Goal: Information Seeking & Learning: Understand process/instructions

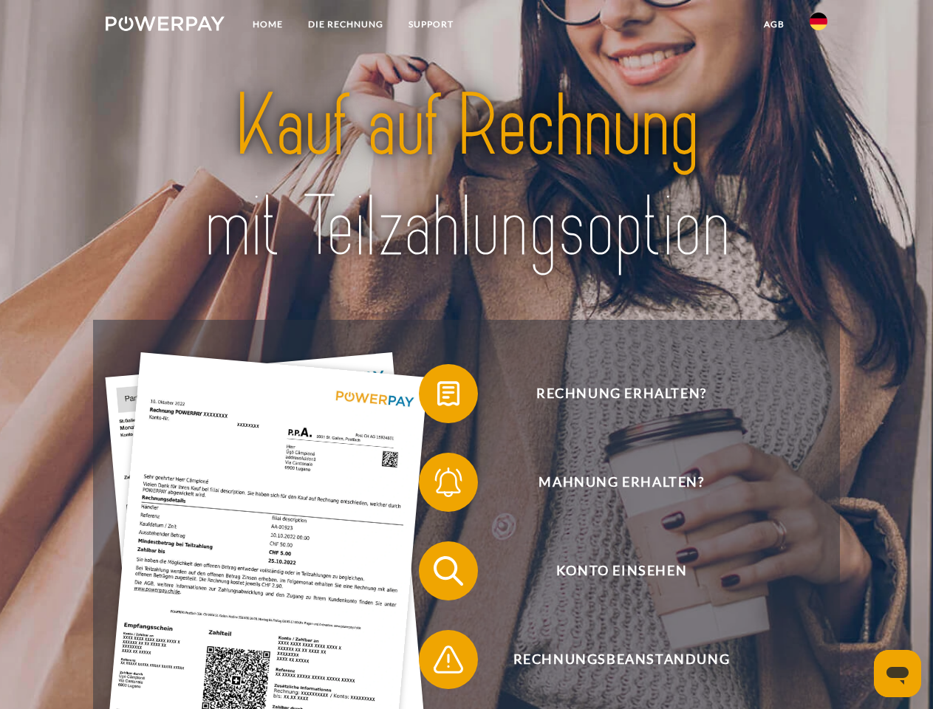
click at [165, 26] on img at bounding box center [165, 23] width 119 height 15
click at [819, 26] on img at bounding box center [819, 22] width 18 height 18
click at [774, 24] on link "agb" at bounding box center [775, 24] width 46 height 27
click at [437, 397] on span at bounding box center [426, 394] width 74 height 74
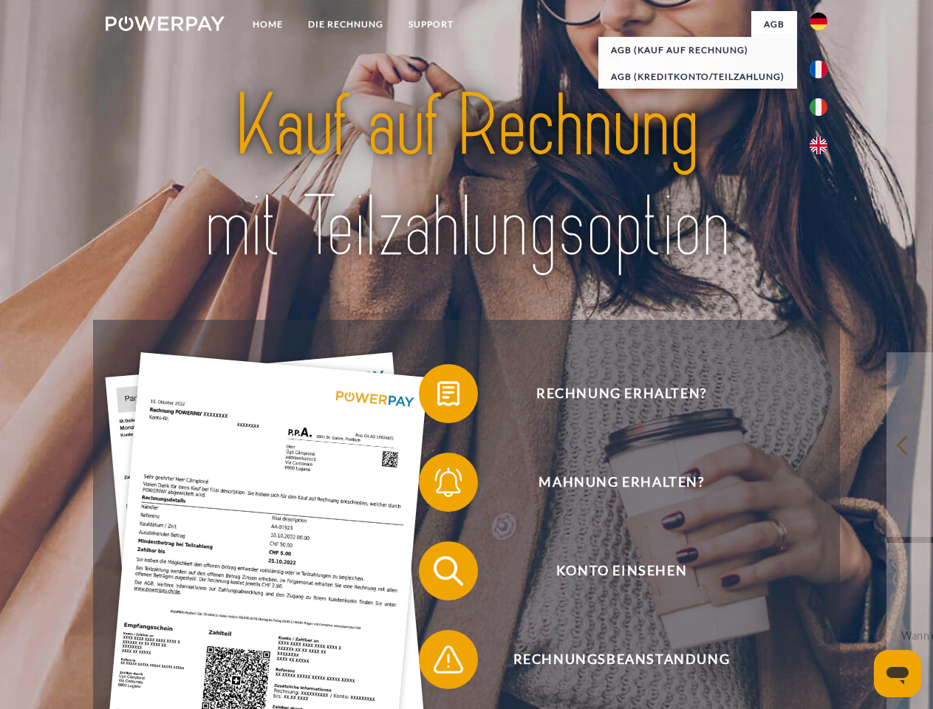
click at [437, 486] on span at bounding box center [426, 483] width 74 height 74
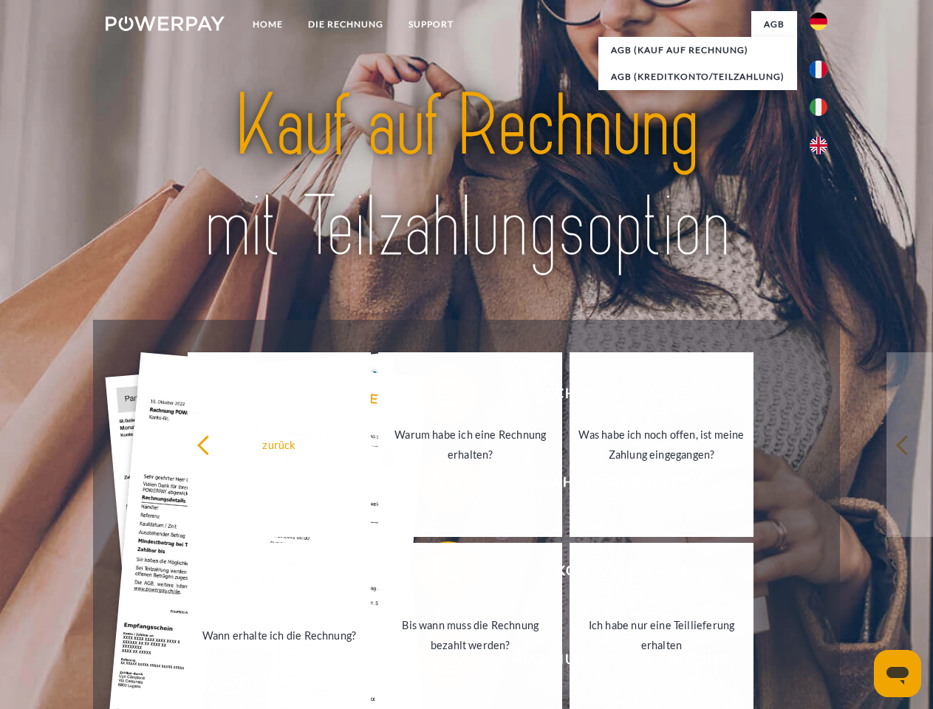
click at [437, 574] on link "Bis wann muss die Rechnung bezahlt werden?" at bounding box center [470, 635] width 184 height 185
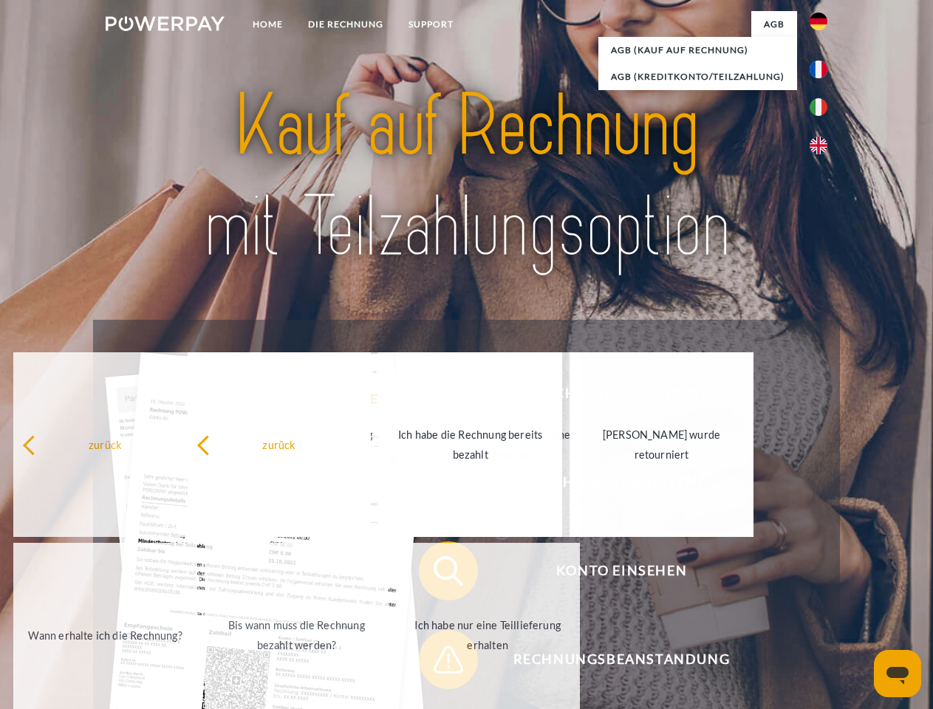
click at [437, 663] on div "zurück Warum habe ich eine Rechnung erhalten? Was habe ich noch offen, ist mein…" at bounding box center [297, 540] width 597 height 381
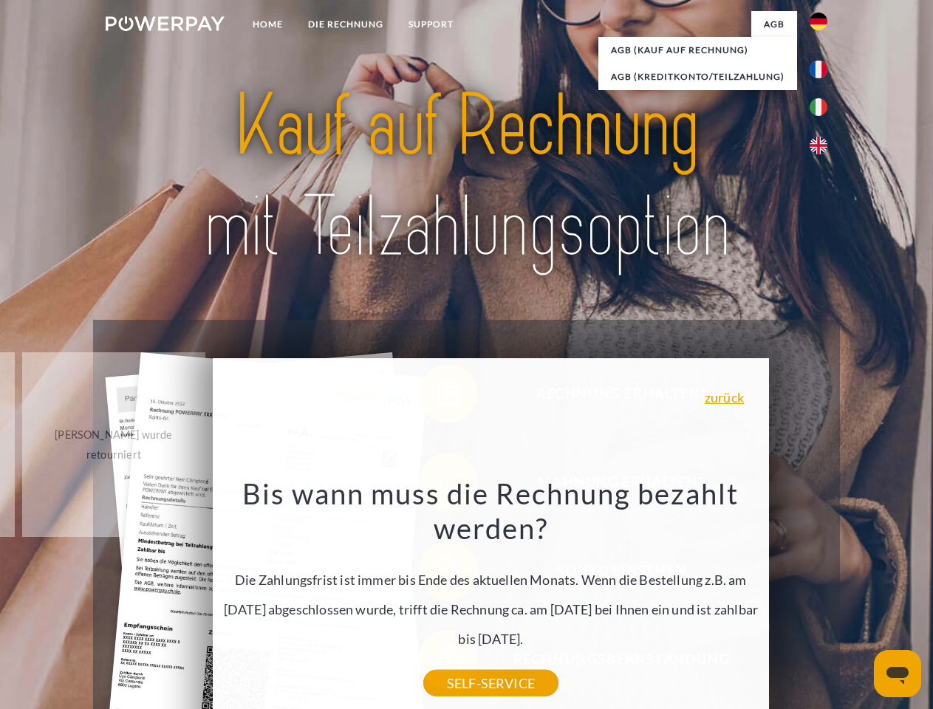
click at [898, 674] on icon "Messaging-Fenster öffnen" at bounding box center [898, 676] width 22 height 18
